Goal: Contribute content: Add original content to the website for others to see

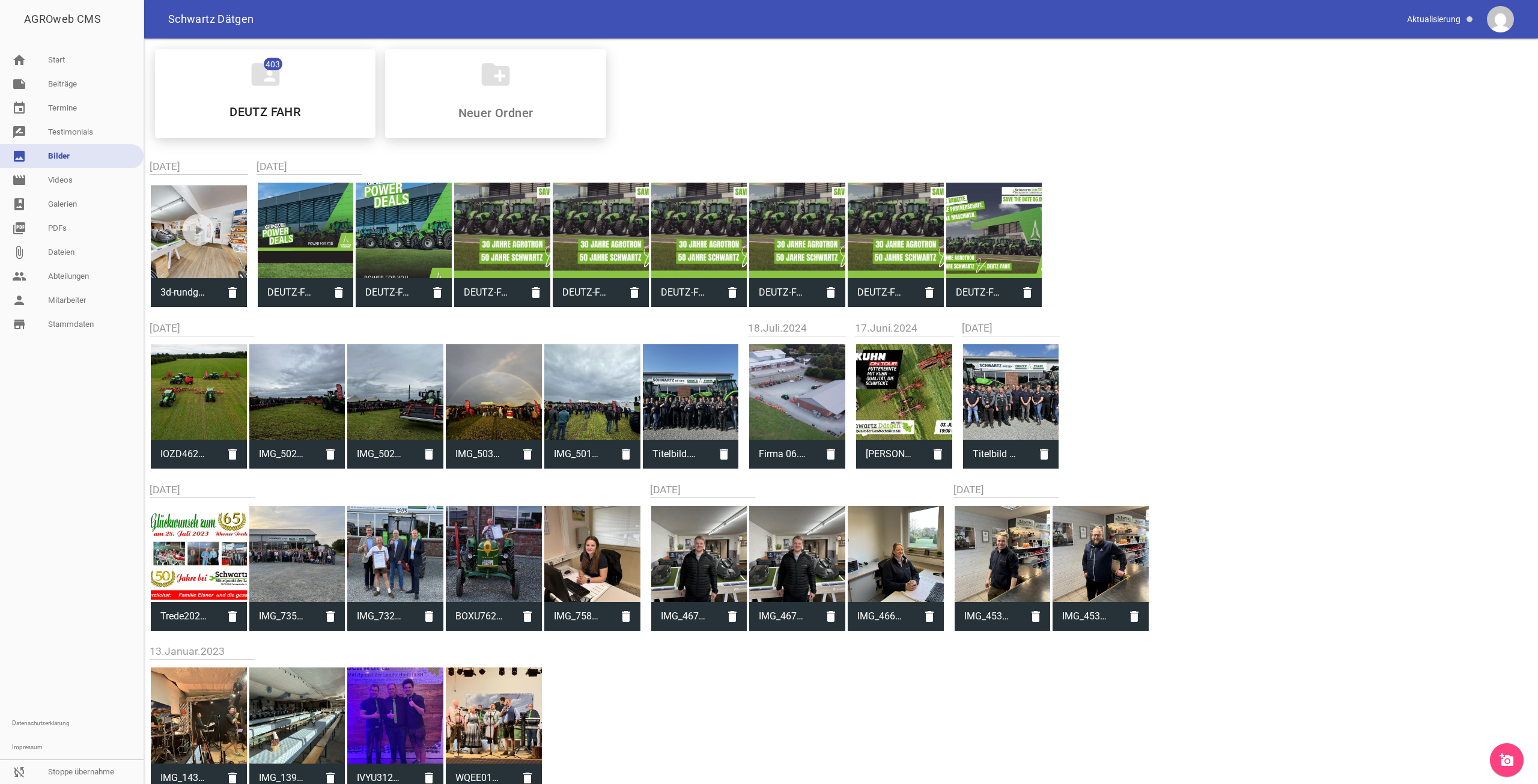
click at [93, 68] on link "home Start" at bounding box center [72, 60] width 144 height 24
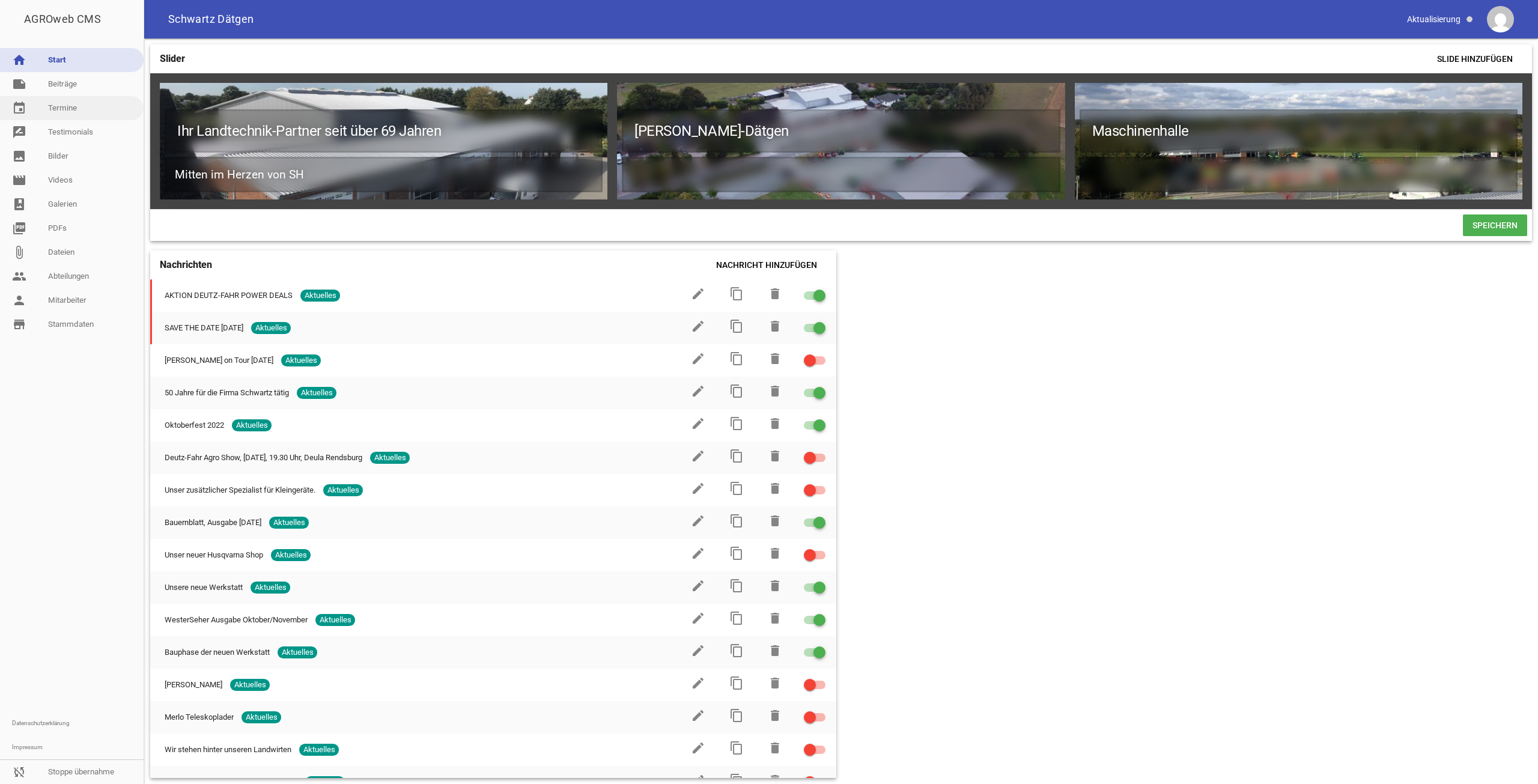
click at [69, 96] on link "event Termine" at bounding box center [72, 107] width 144 height 24
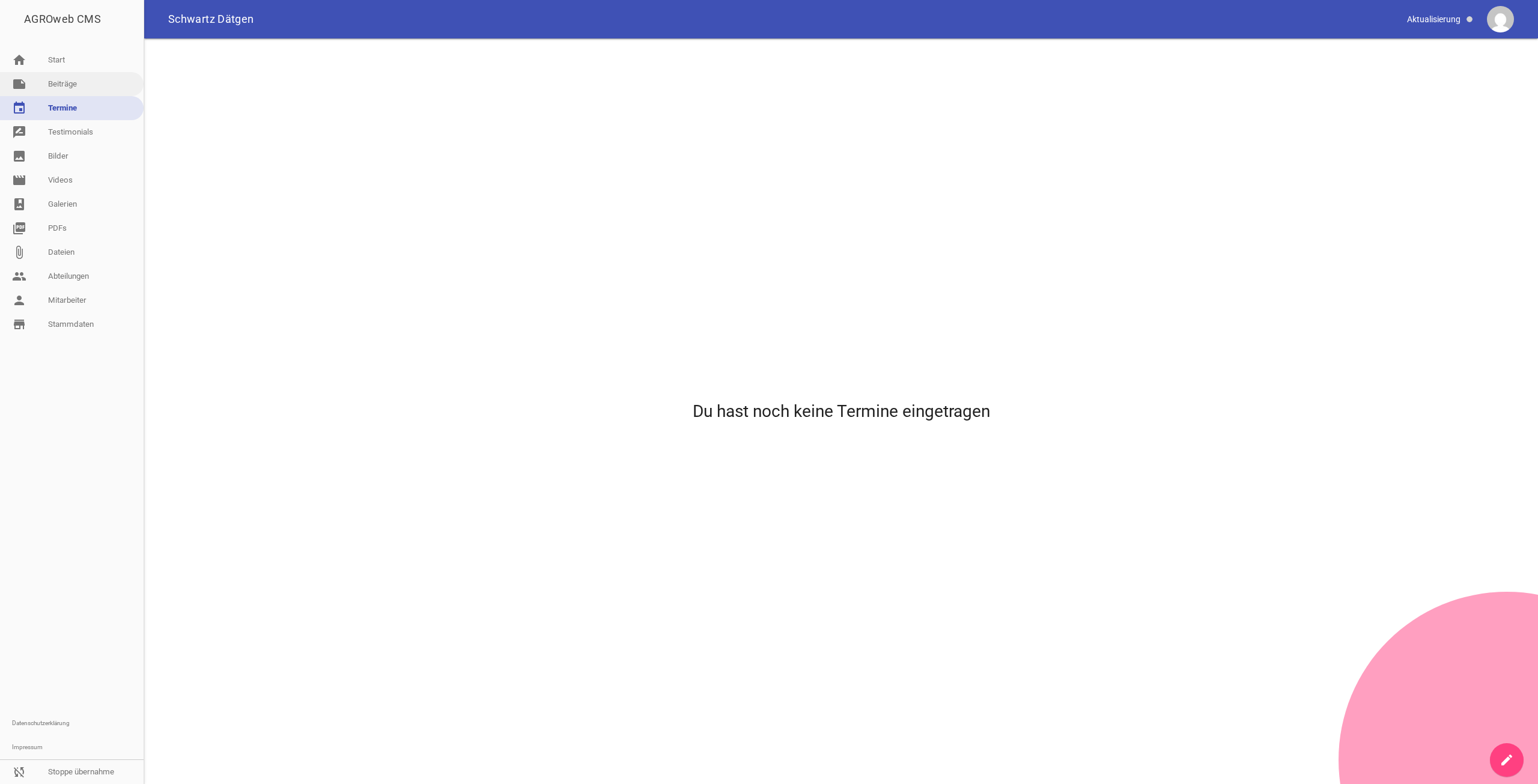
click at [71, 77] on link "note Beiträge" at bounding box center [72, 83] width 144 height 24
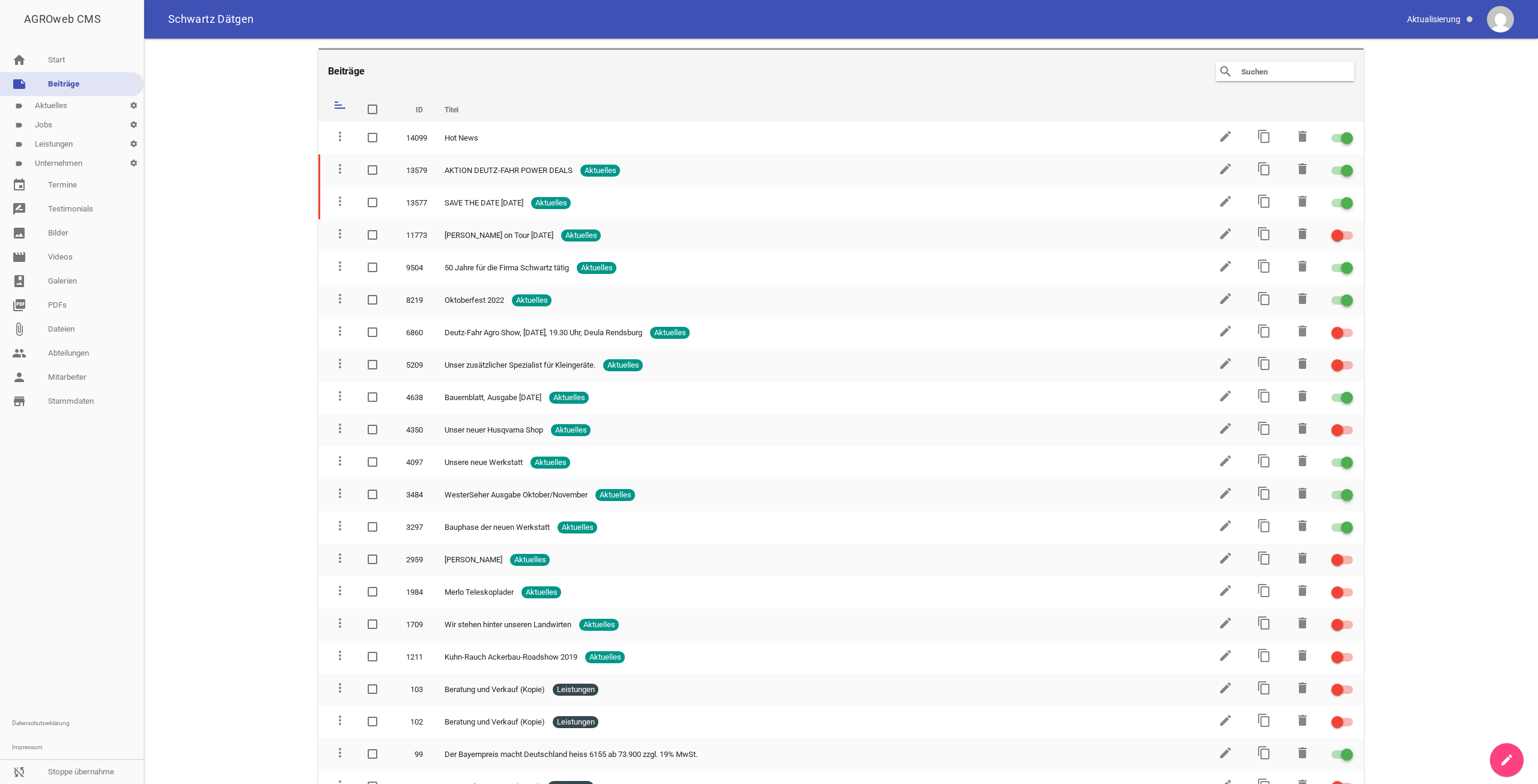
click at [1512, 766] on icon "create" at bounding box center [1506, 759] width 14 height 14
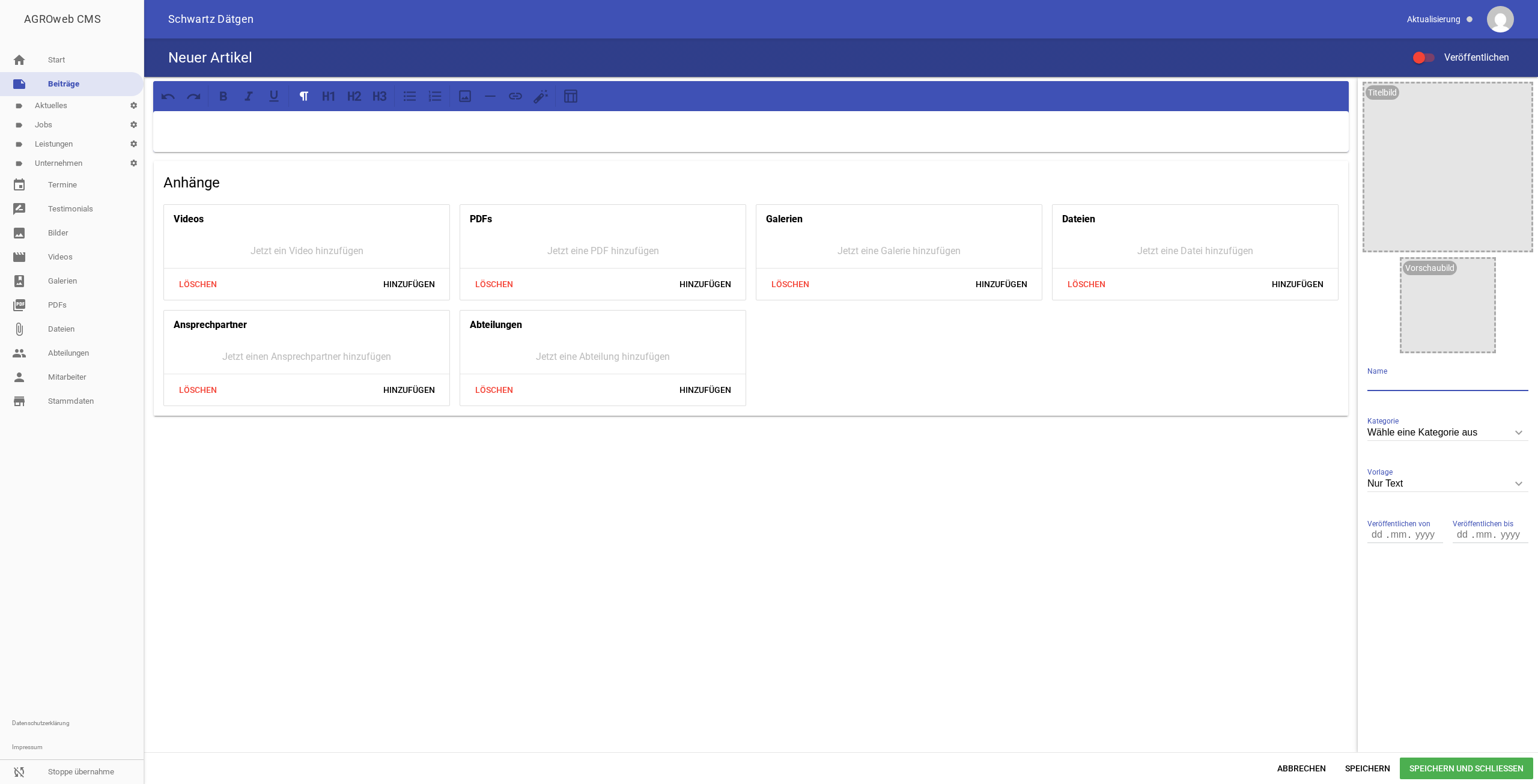
click at [1427, 380] on input "text" at bounding box center [1448, 383] width 161 height 16
type input "Kontakt"
click at [263, 117] on div at bounding box center [751, 131] width 1195 height 41
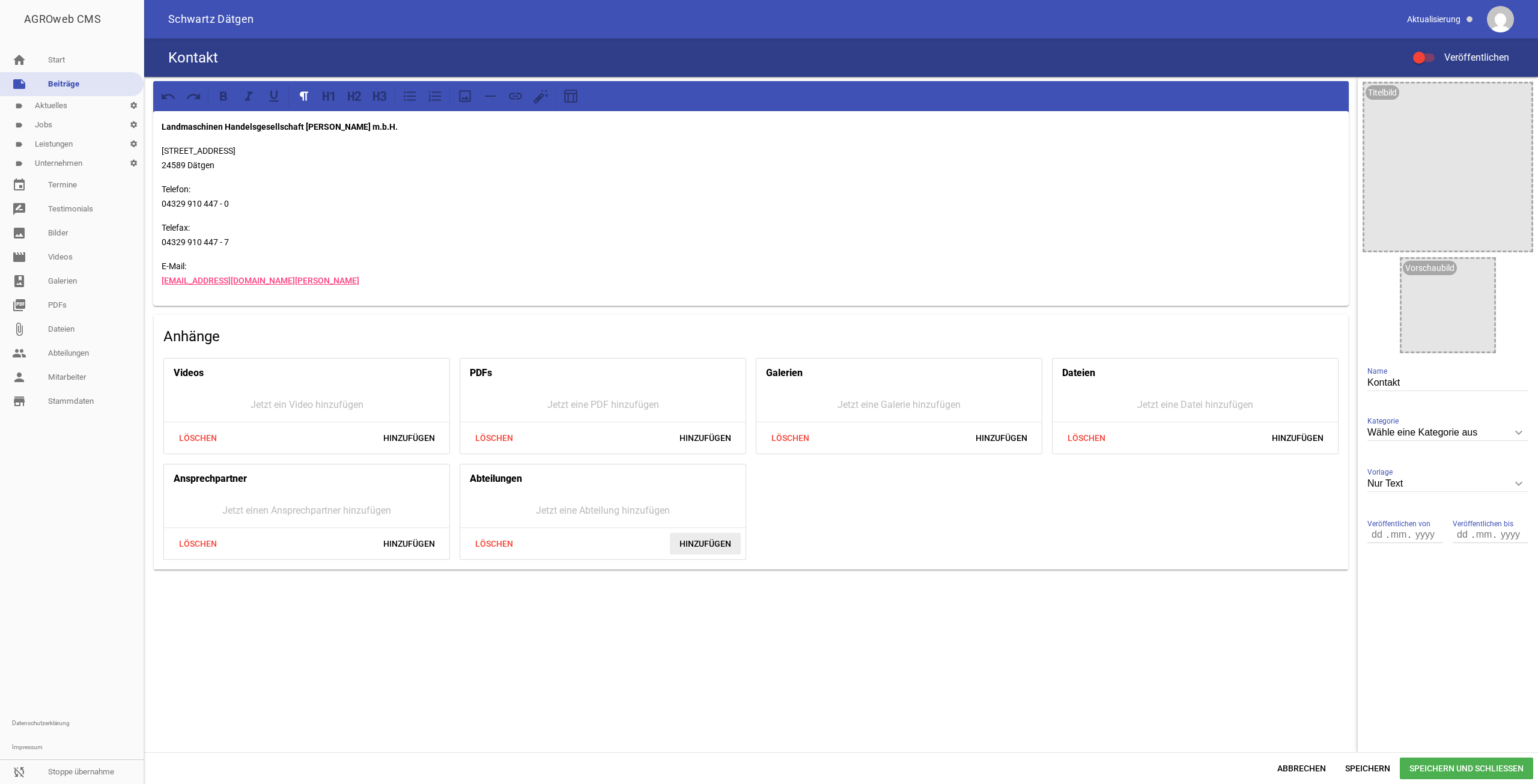
click at [679, 544] on span "Hinzufügen" at bounding box center [705, 543] width 71 height 22
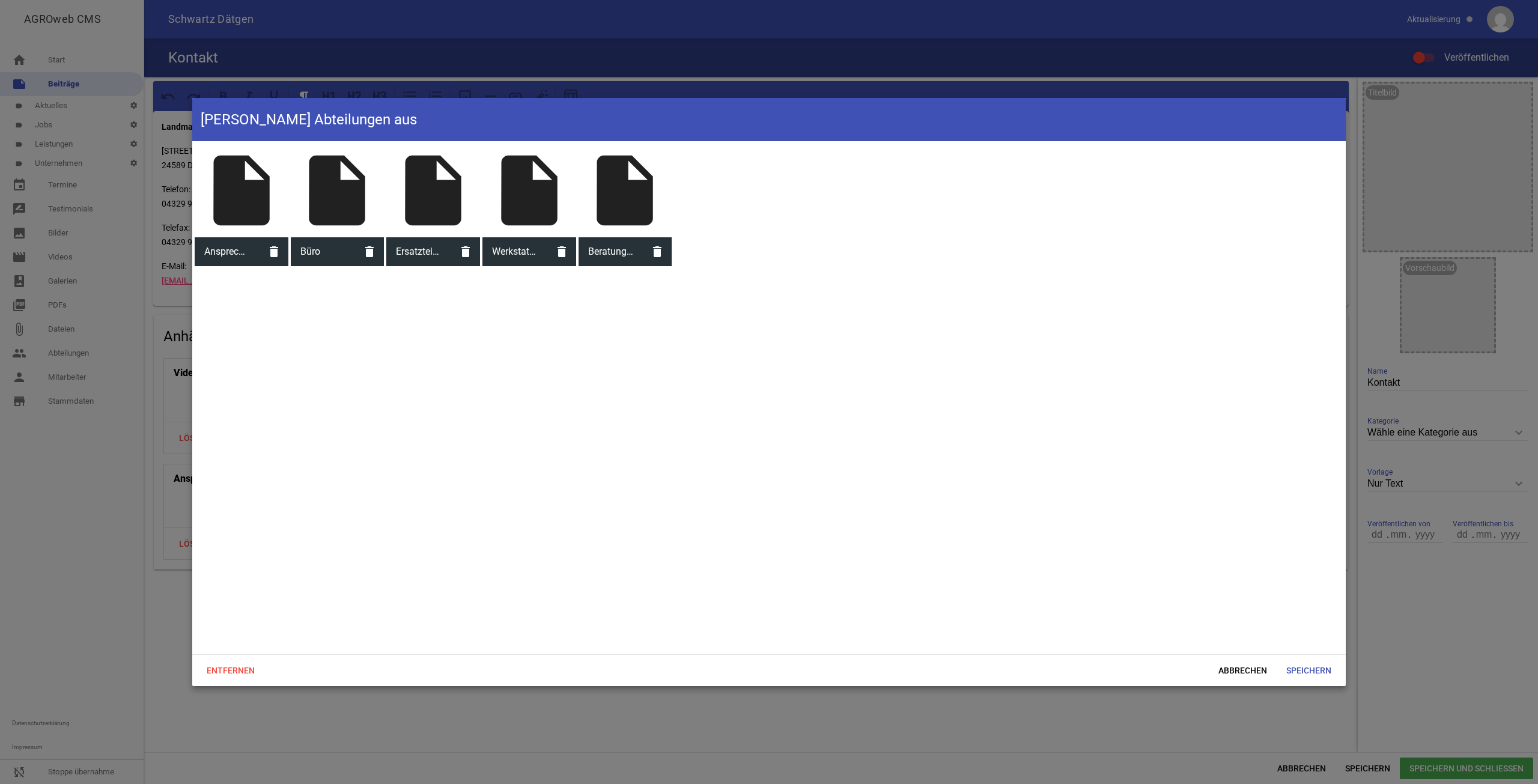
click at [229, 205] on div "insert_drive_file" at bounding box center [241, 190] width 94 height 94
click at [1307, 654] on div "Entfernen Abbrechen Speichern" at bounding box center [769, 670] width 1154 height 32
click at [1314, 666] on span "Speichern" at bounding box center [1309, 669] width 64 height 22
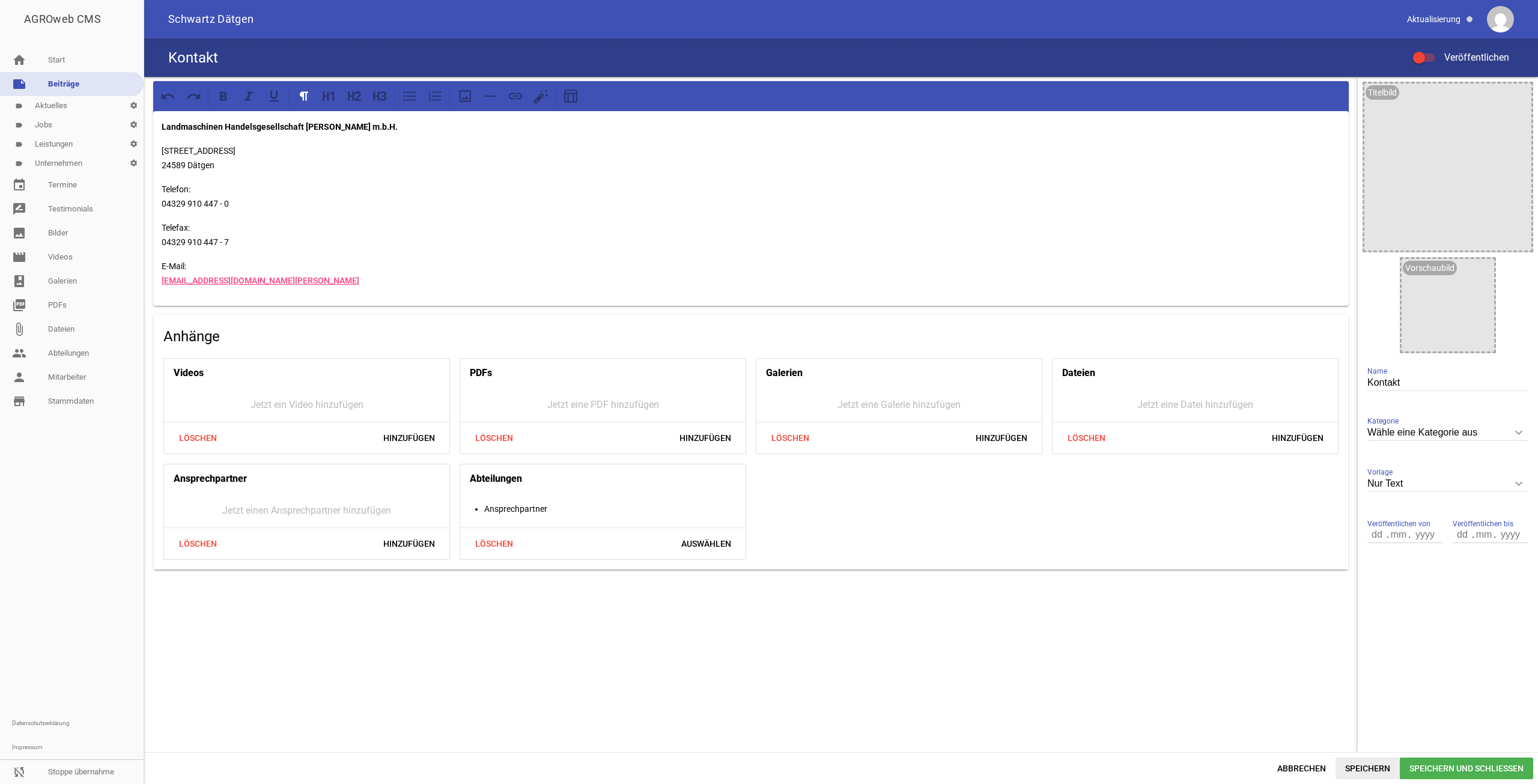
click at [1358, 765] on span "Speichern" at bounding box center [1368, 768] width 64 height 22
click at [1422, 57] on div at bounding box center [1419, 58] width 12 height 12
click at [1430, 50] on input "Veröffentlichen" at bounding box center [1430, 50] width 0 height 0
click at [1376, 762] on span "Speichern" at bounding box center [1368, 768] width 64 height 22
